Goal: Transaction & Acquisition: Purchase product/service

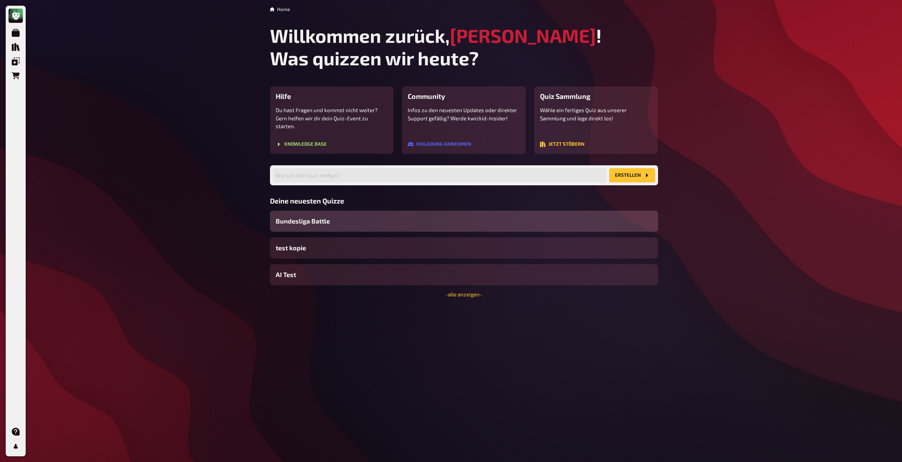
click at [154, 216] on div "Meine Quizze Quiz Sammlung Einblendungen Bestellungen Hilfe Profil Home Willkom…" at bounding box center [451, 231] width 902 height 462
click at [154, 217] on div "Meine Quizze Quiz Sammlung Einblendungen Bestellungen Hilfe Profil Home Willkom…" at bounding box center [451, 231] width 902 height 462
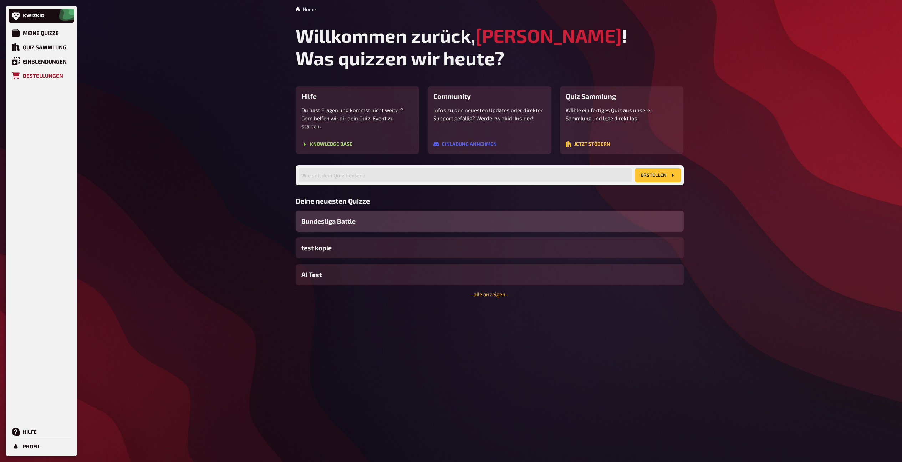
click at [20, 76] on link "Bestellungen" at bounding box center [42, 75] width 66 height 14
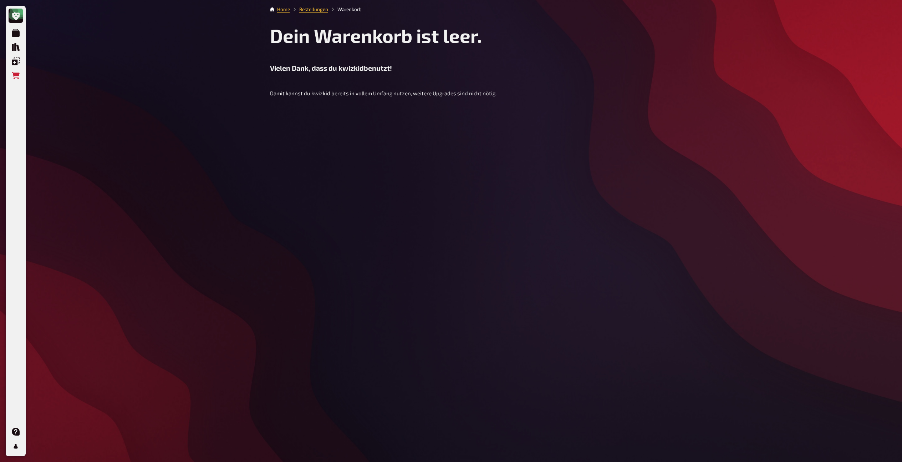
click at [235, 71] on div "Meine Quizze Quiz Sammlung Einblendungen Bestellungen Hilfe Profil Home Bestell…" at bounding box center [451, 231] width 902 height 462
click at [242, 83] on div "Meine Quizze Quiz Sammlung Einblendungen Bestellungen Hilfe Profil Home Bestell…" at bounding box center [451, 231] width 902 height 462
click at [240, 85] on div "Meine Quizze Quiz Sammlung Einblendungen Bestellungen Hilfe Profil Home Bestell…" at bounding box center [451, 231] width 902 height 462
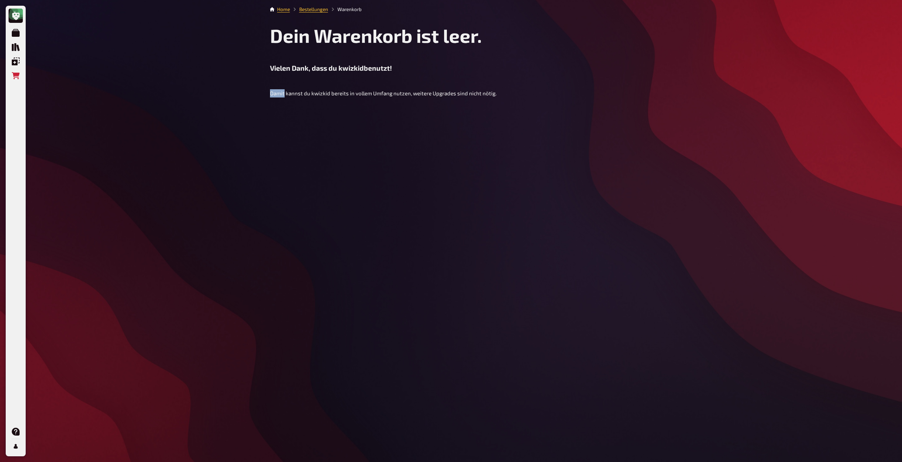
click at [239, 85] on div "Meine Quizze Quiz Sammlung Einblendungen Bestellungen Hilfe Profil Home Bestell…" at bounding box center [451, 231] width 902 height 462
click at [694, 58] on div "Meine Quizze Quiz Sammlung Einblendungen Bestellungen Hilfe Profil Home Bestell…" at bounding box center [451, 231] width 902 height 462
